Goal: Task Accomplishment & Management: Complete application form

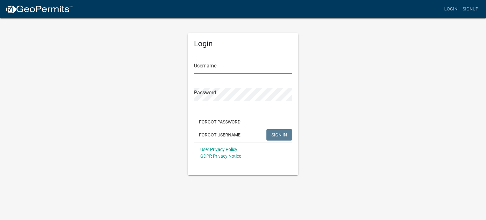
type input "bigtoyz"
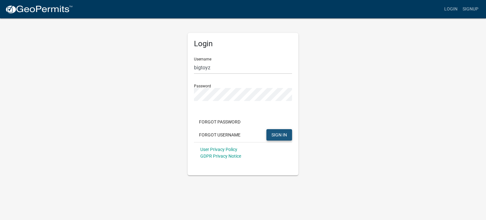
click at [276, 134] on span "SIGN IN" at bounding box center [278, 134] width 15 height 5
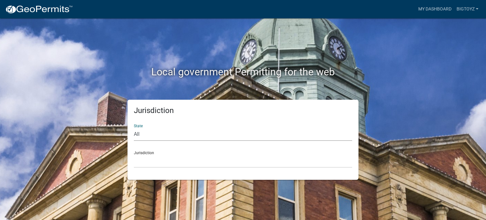
click at [204, 132] on select "All [US_STATE] [US_STATE] [US_STATE] [US_STATE] [US_STATE] [US_STATE] [US_STATE…" at bounding box center [243, 134] width 218 height 13
select select "[US_STATE]"
click at [134, 128] on select "All [US_STATE] [US_STATE] [US_STATE] [US_STATE] [US_STATE] [US_STATE] [US_STATE…" at bounding box center [243, 134] width 218 height 13
click at [181, 159] on select "[GEOGRAPHIC_DATA], [US_STATE] [GEOGRAPHIC_DATA], [US_STATE] [GEOGRAPHIC_DATA], …" at bounding box center [243, 161] width 218 height 13
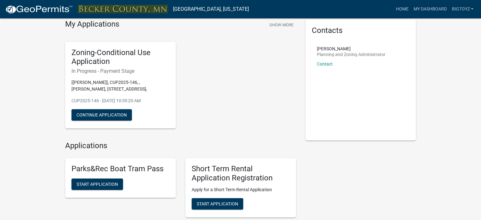
scroll to position [25, 0]
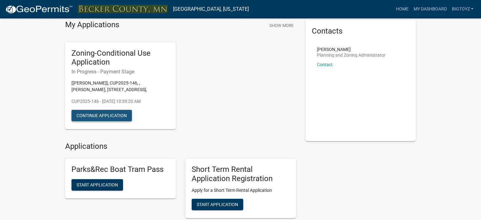
click at [114, 121] on button "Continue Application" at bounding box center [101, 115] width 60 height 11
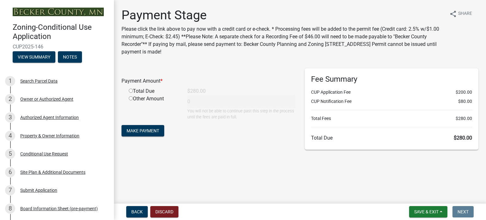
click at [114, 121] on div "Payment Stage Please click the link above to pay now with a credit card or e-ch…" at bounding box center [300, 82] width 372 height 148
click at [130, 92] on input "radio" at bounding box center [131, 91] width 4 height 4
radio input "true"
type input "280"
click at [149, 127] on button "Make Payment" at bounding box center [142, 130] width 43 height 11
